Goal: Contribute content

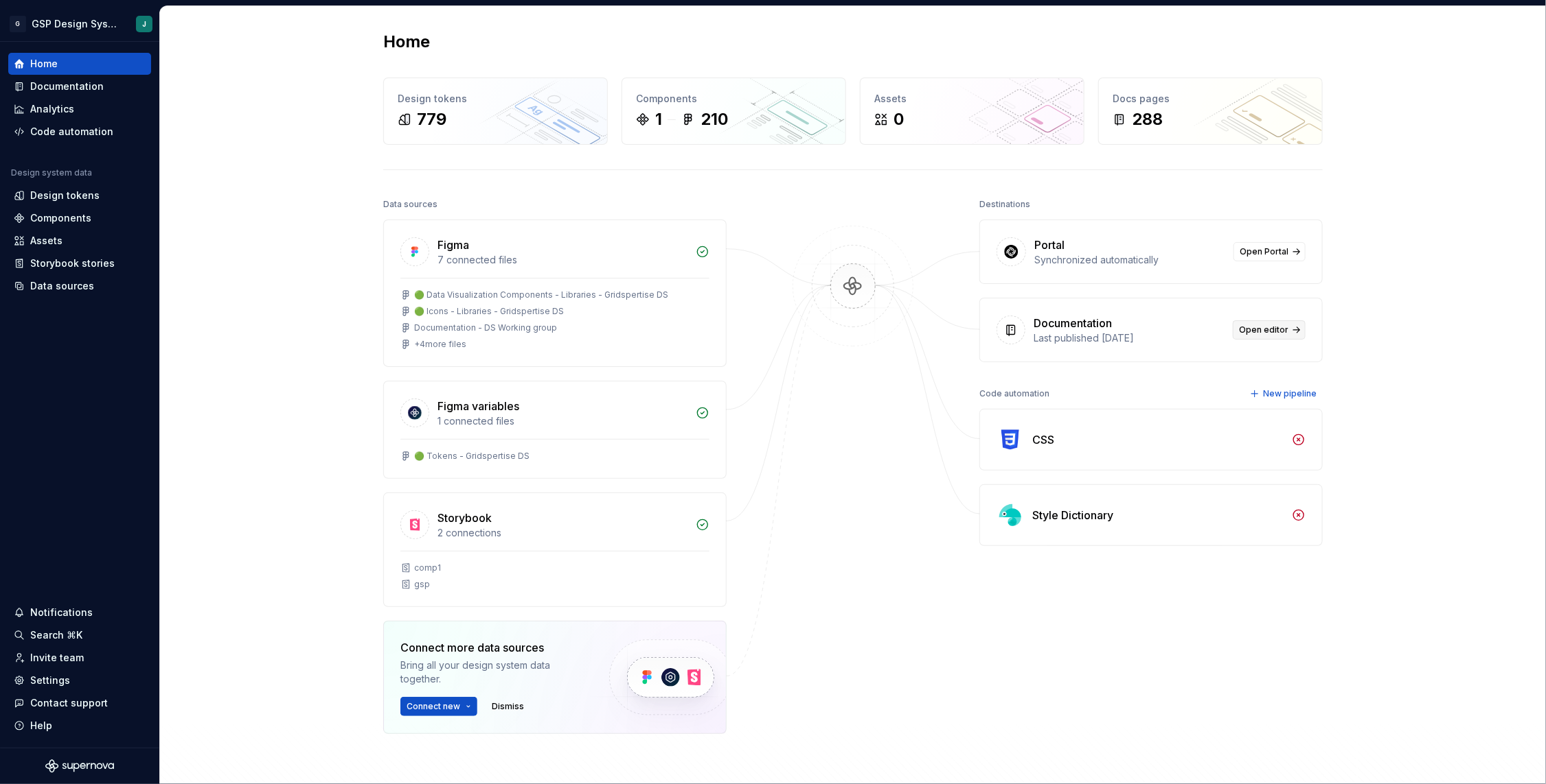
click at [1294, 331] on link "Open editor" at bounding box center [1269, 330] width 73 height 19
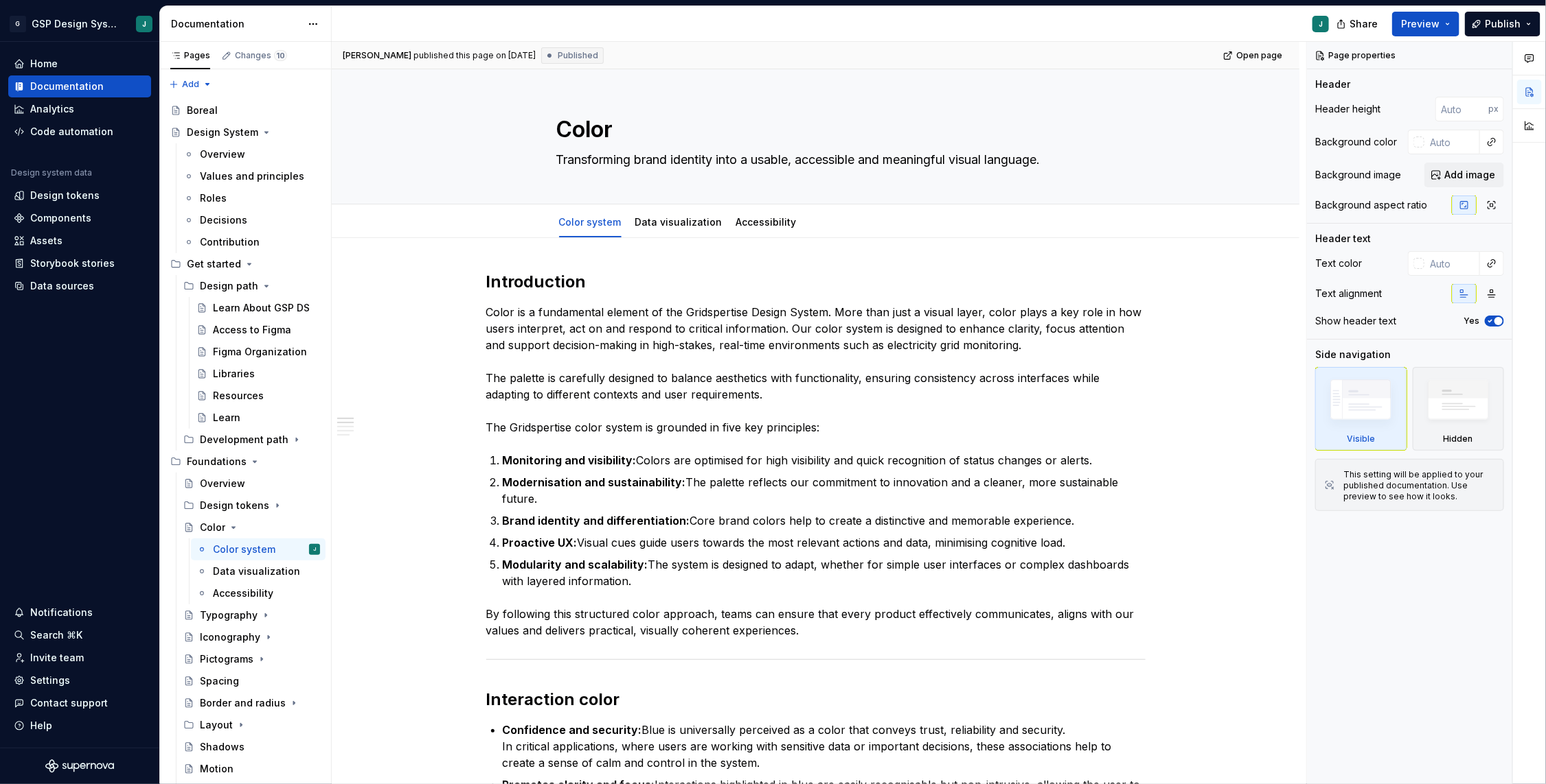
type textarea "*"
